Goal: Find specific fact

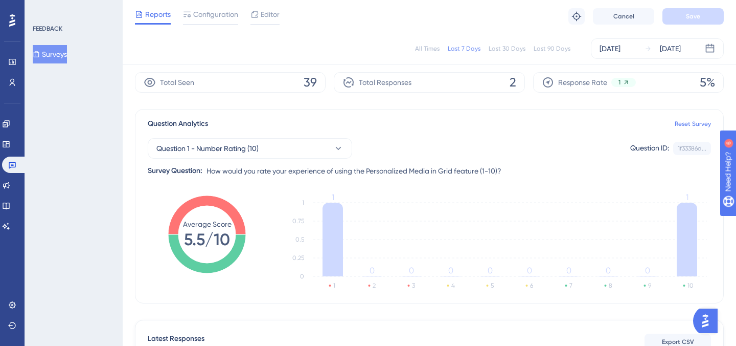
scroll to position [216, 0]
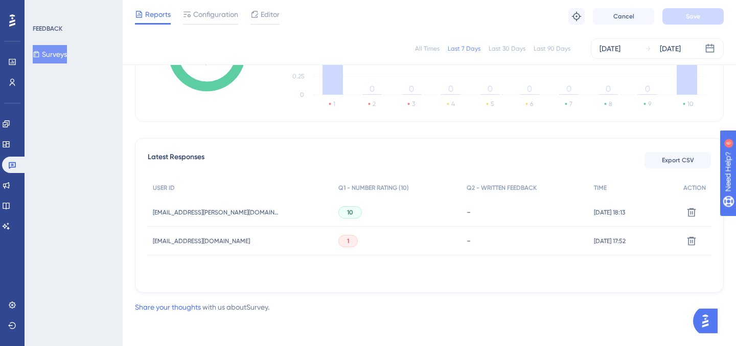
click at [338, 213] on div "10" at bounding box center [350, 212] width 24 height 12
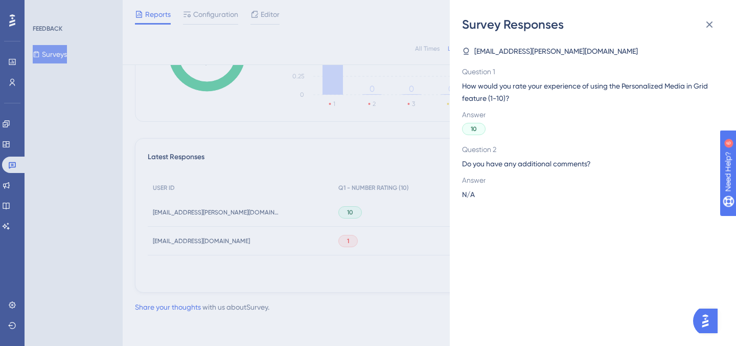
click at [381, 174] on div "Survey Responses [PERSON_NAME][EMAIL_ADDRESS][PERSON_NAME][DOMAIN_NAME] Questio…" at bounding box center [368, 173] width 736 height 346
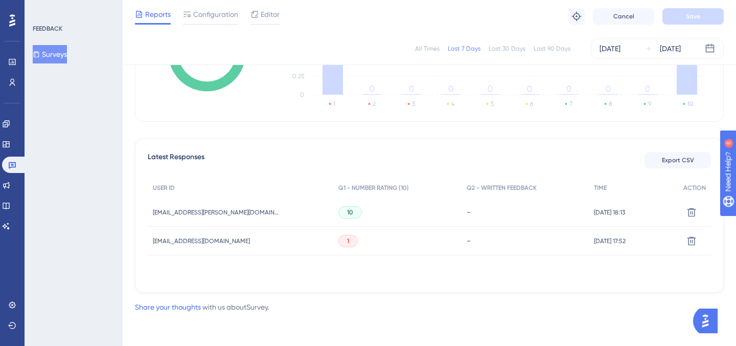
click at [216, 238] on span "[EMAIL_ADDRESS][DOMAIN_NAME]" at bounding box center [201, 241] width 97 height 8
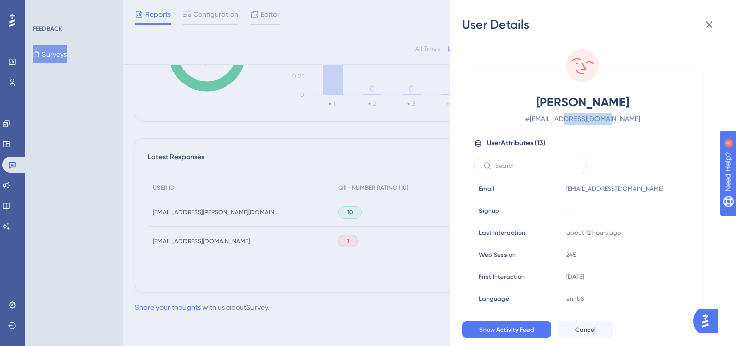
drag, startPoint x: 575, startPoint y: 119, endPoint x: 619, endPoint y: 119, distance: 43.5
click at [619, 119] on span "# [EMAIL_ADDRESS][DOMAIN_NAME]" at bounding box center [583, 118] width 180 height 12
copy span "breakthrubev"
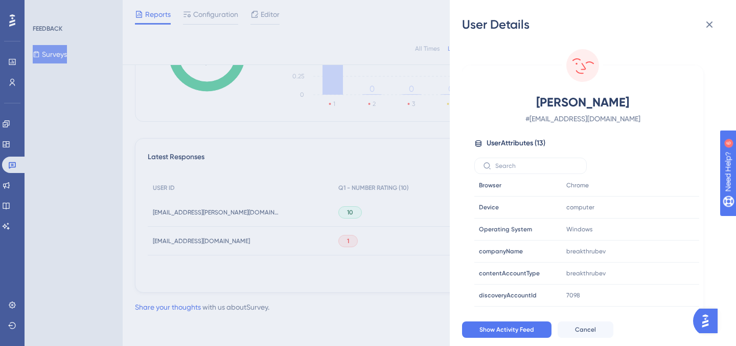
click at [605, 116] on span "# [EMAIL_ADDRESS][DOMAIN_NAME]" at bounding box center [583, 118] width 180 height 12
copy span "breakthrubev"
click at [712, 26] on icon at bounding box center [710, 24] width 7 height 7
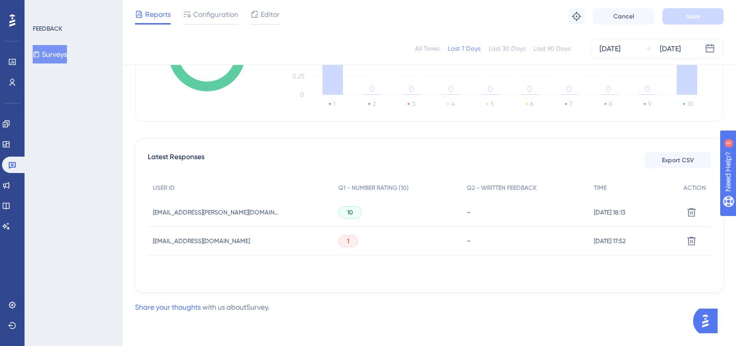
click at [369, 241] on div "1" at bounding box center [397, 241] width 128 height 29
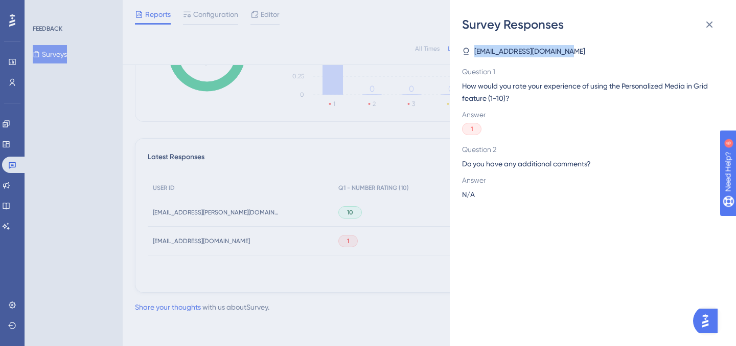
drag, startPoint x: 476, startPoint y: 53, endPoint x: 580, endPoint y: 52, distance: 104.8
click at [581, 52] on div "[EMAIL_ADDRESS][DOMAIN_NAME]" at bounding box center [589, 51] width 254 height 12
copy span "[EMAIL_ADDRESS][DOMAIN_NAME]"
click at [343, 170] on div "Survey Responses [EMAIL_ADDRESS][DOMAIN_NAME] Question 1 How would you rate you…" at bounding box center [368, 173] width 736 height 346
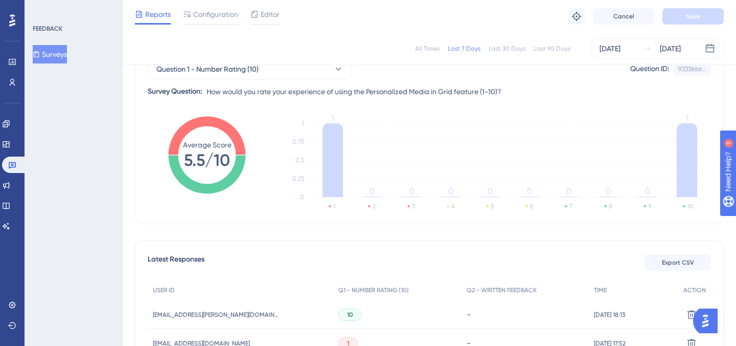
scroll to position [216, 0]
